Goal: Transaction & Acquisition: Purchase product/service

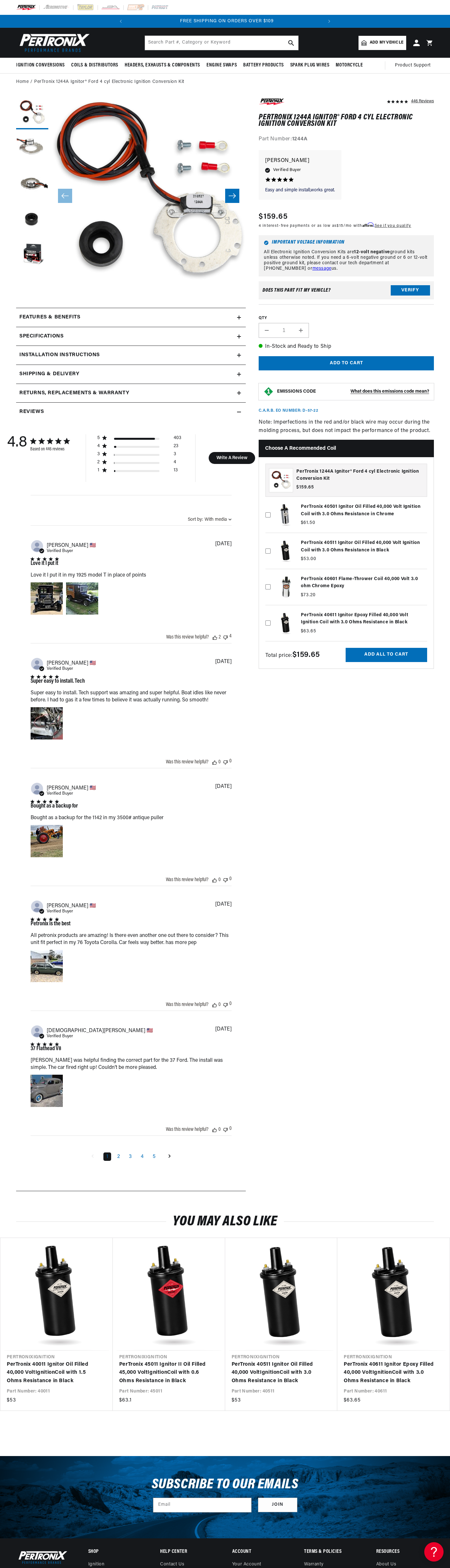
scroll to position [0, 196]
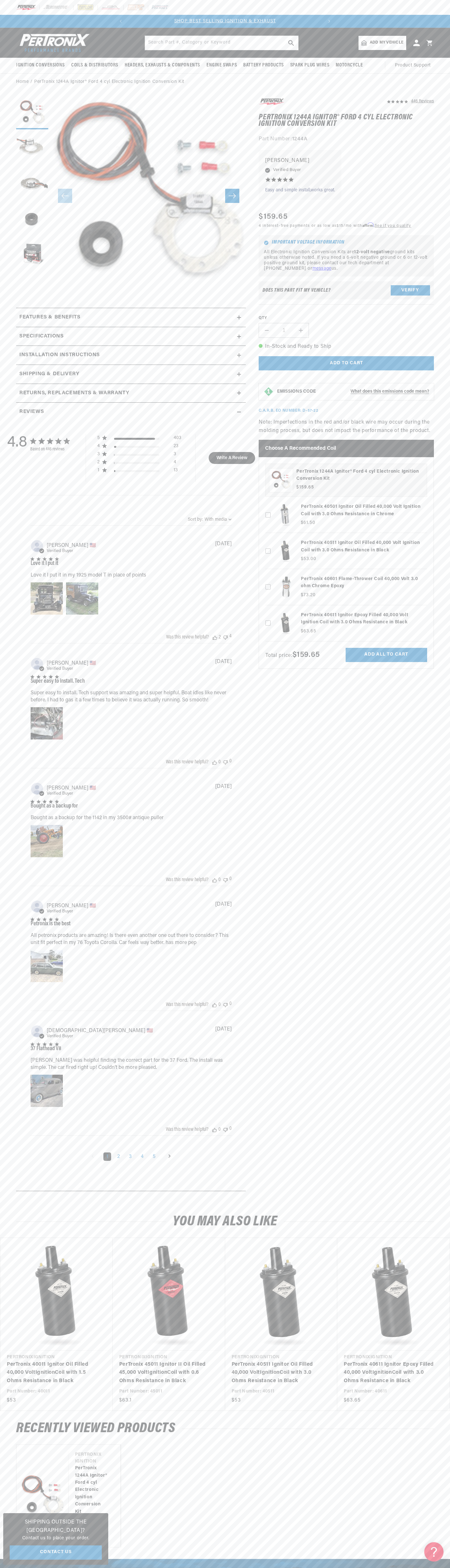
click at [393, 30] on header "BETTER SEARCH RESULTS Add your vehicle's year, make, and model to find parts be…" at bounding box center [225, 43] width 450 height 30
click at [370, 1567] on html "Skip to content Your cart Your cart is empty Get the right parts the first time…" at bounding box center [225, 784] width 450 height 1568
click at [4, 849] on section "446 Reviews" at bounding box center [225, 646] width 450 height 1111
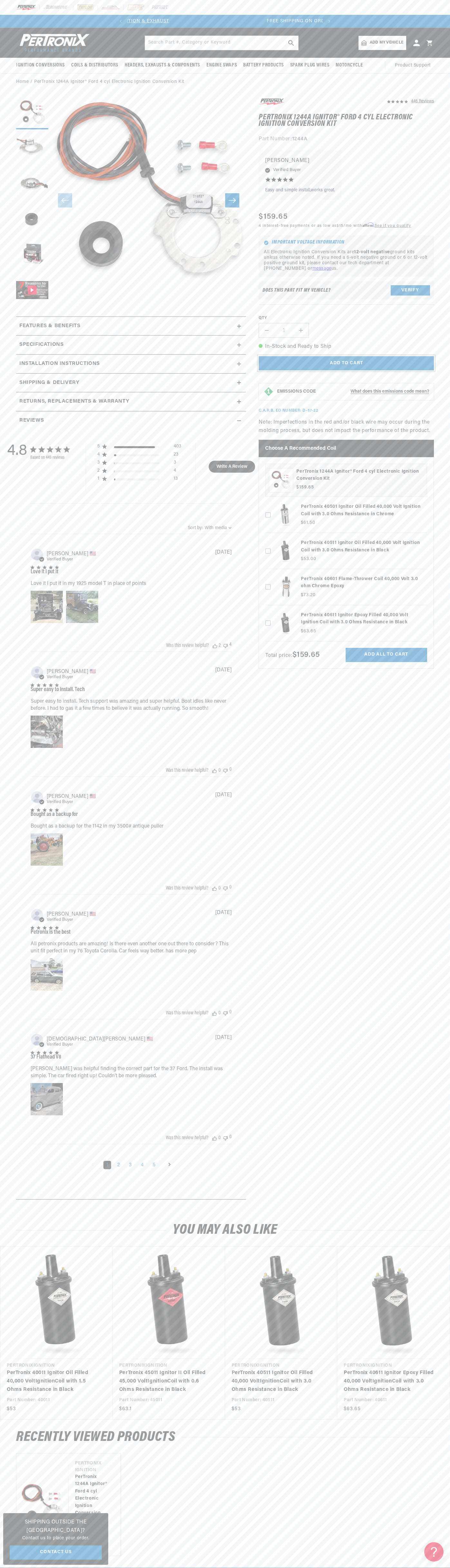
scroll to position [0, 196]
